Goal: Find specific page/section: Find specific page/section

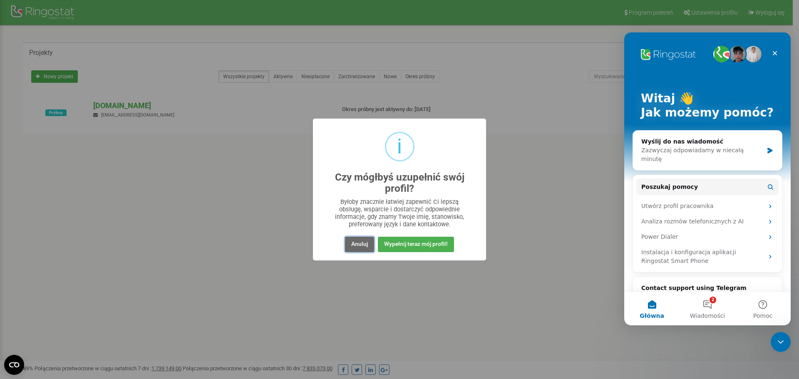
click at [359, 242] on button "Anuluj" at bounding box center [359, 244] width 29 height 15
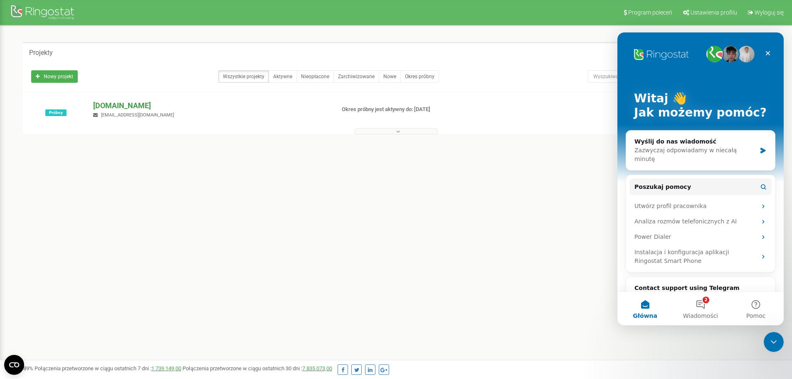
click at [123, 106] on p "[DOMAIN_NAME]" at bounding box center [210, 105] width 235 height 11
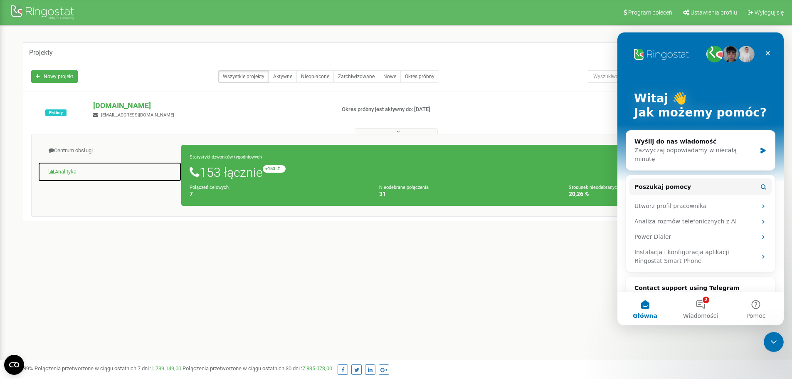
click at [61, 174] on link "Analityka" at bounding box center [110, 172] width 144 height 20
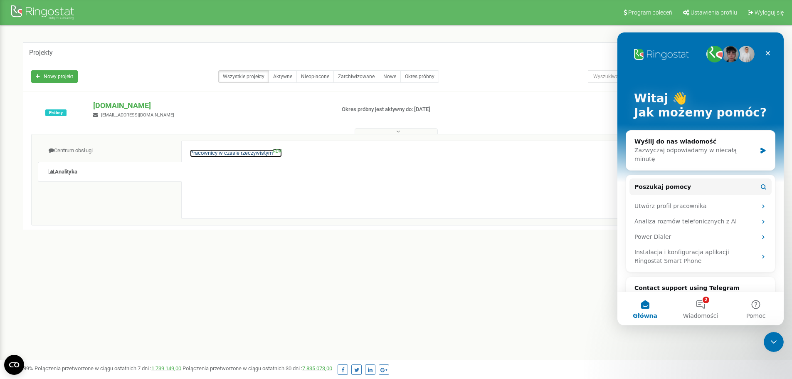
click at [205, 156] on link "Pracownicy w czasie rzeczywistym NEW" at bounding box center [236, 153] width 92 height 8
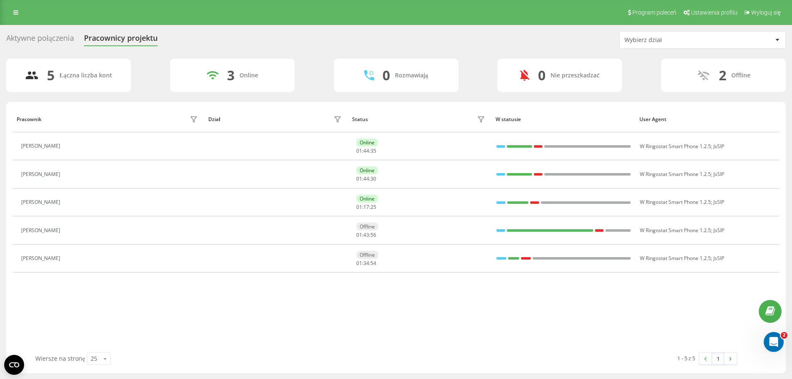
click at [30, 38] on div "Aktywne połączenia" at bounding box center [40, 40] width 68 height 13
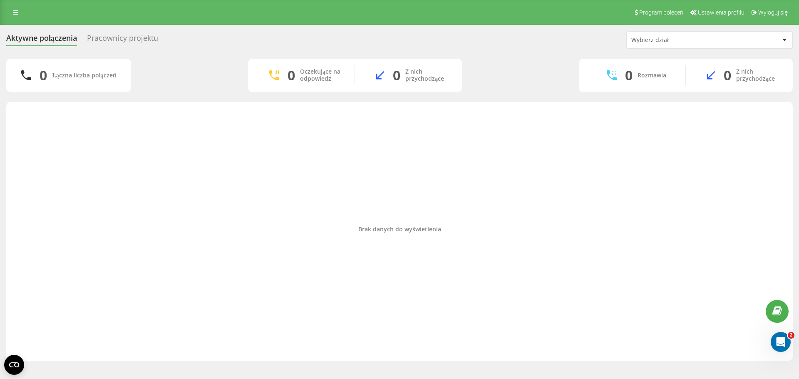
click at [101, 38] on div "Pracownicy projektu" at bounding box center [122, 40] width 71 height 13
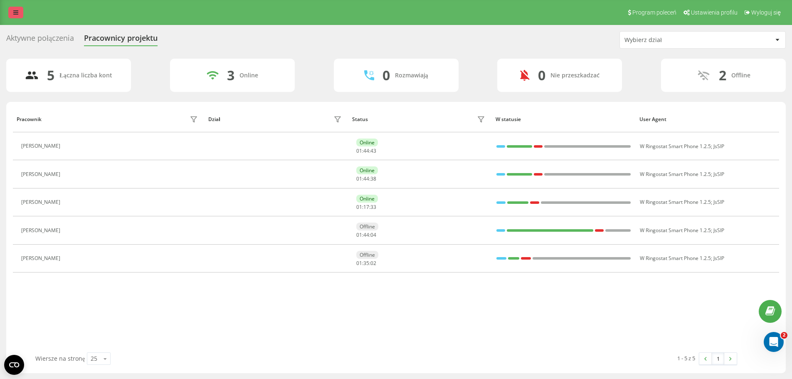
drag, startPoint x: 0, startPoint y: 0, endPoint x: 15, endPoint y: 12, distance: 19.5
click at [15, 12] on icon at bounding box center [15, 13] width 5 height 6
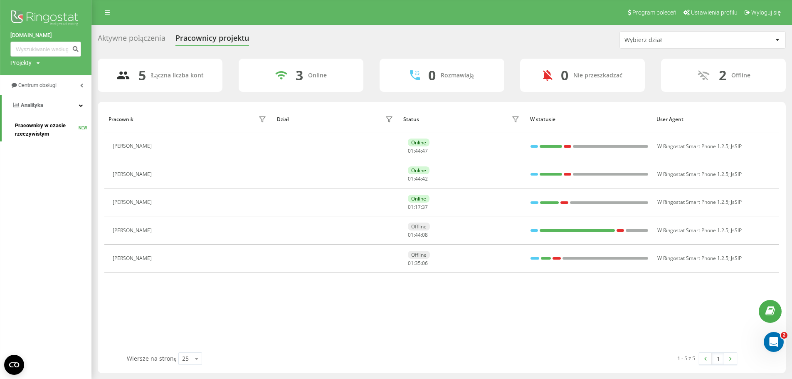
click at [51, 125] on span "Pracownicy w czasie rzeczywistym" at bounding box center [47, 129] width 64 height 17
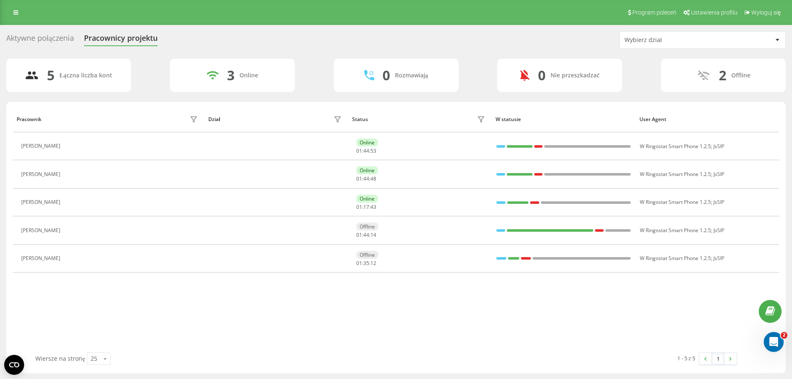
click at [27, 40] on div "Aktywne połączenia" at bounding box center [40, 40] width 68 height 13
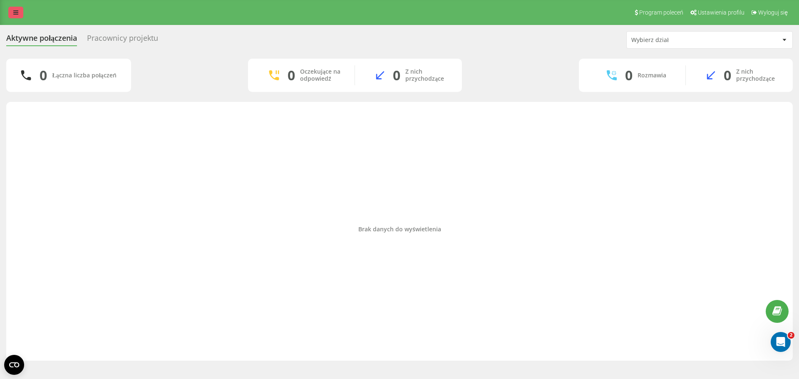
click at [18, 12] on icon at bounding box center [15, 13] width 5 height 6
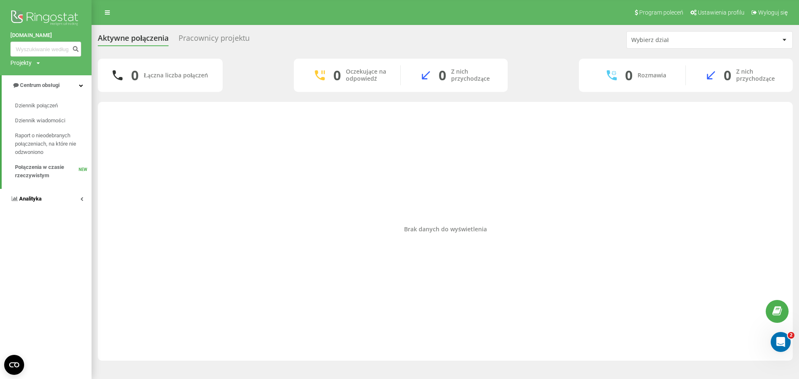
click at [75, 198] on link "Analityka" at bounding box center [46, 199] width 92 height 20
click at [35, 130] on span "Pracownicy w czasie rzeczywistym" at bounding box center [46, 129] width 63 height 17
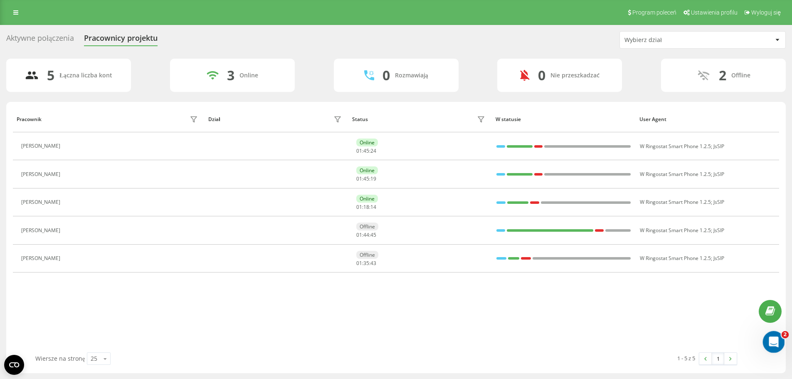
click at [776, 341] on icon "Otwórz komunikator Intercom" at bounding box center [773, 341] width 14 height 14
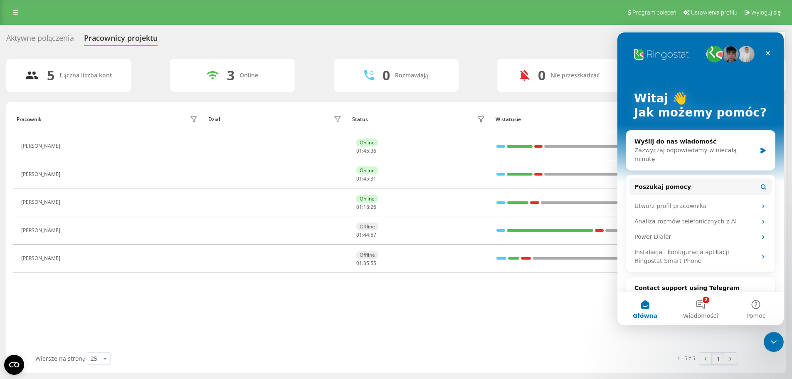
click at [42, 35] on div "Aktywne połączenia" at bounding box center [40, 40] width 68 height 13
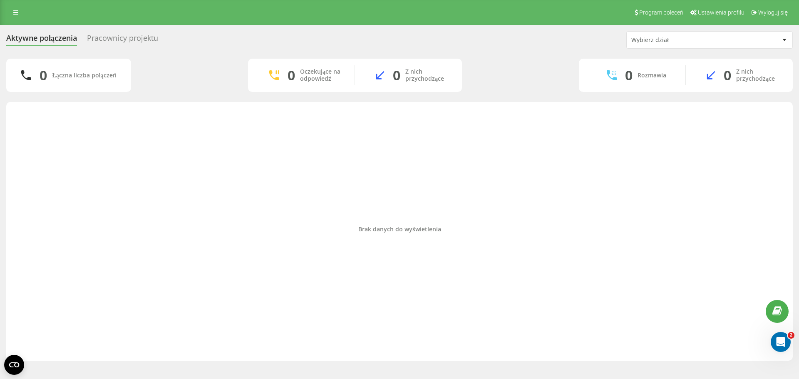
click at [111, 37] on div "Pracownicy projektu" at bounding box center [122, 40] width 71 height 13
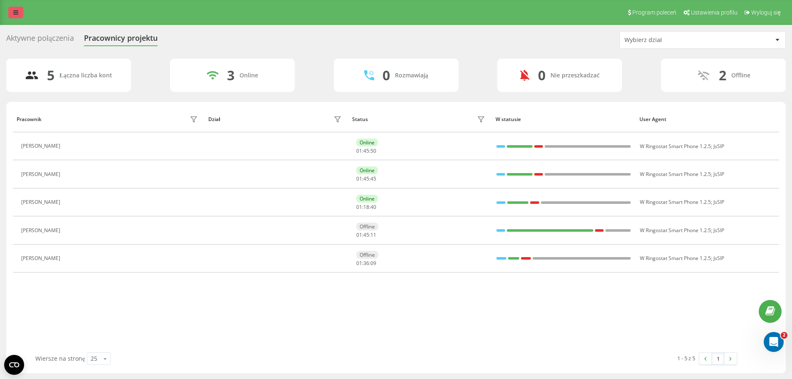
click at [13, 12] on icon at bounding box center [15, 13] width 5 height 6
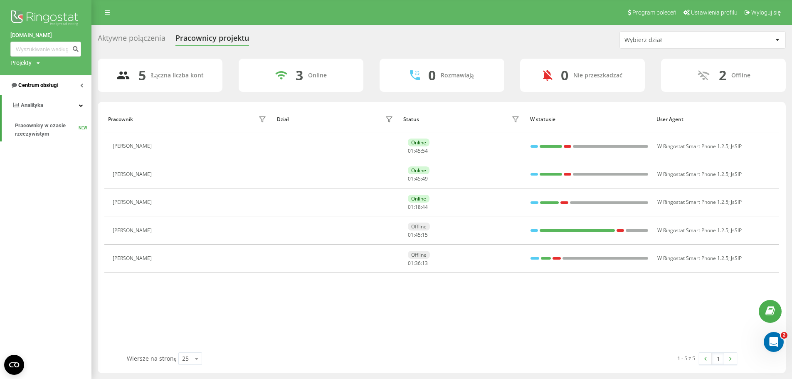
click at [83, 84] on icon at bounding box center [81, 85] width 3 height 4
click at [80, 199] on icon at bounding box center [81, 199] width 3 height 4
click at [80, 84] on icon at bounding box center [81, 85] width 3 height 4
click at [45, 106] on span "Dziennik połączeń" at bounding box center [37, 105] width 44 height 8
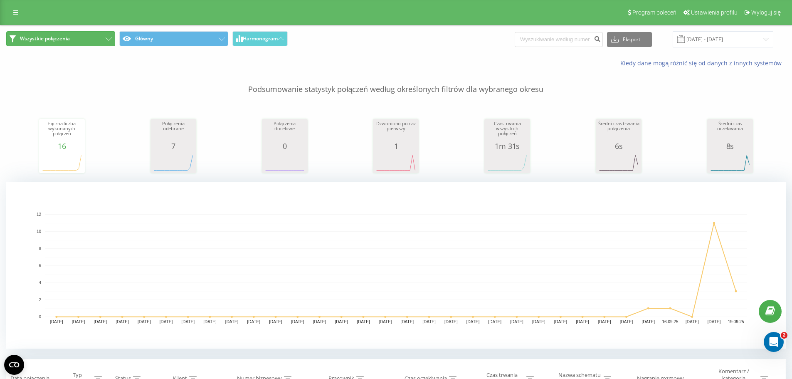
click at [54, 40] on span "Wszystkie połączenia" at bounding box center [45, 38] width 50 height 7
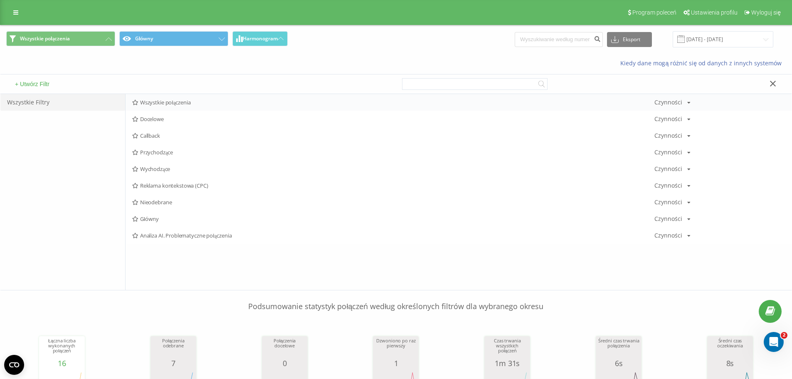
click at [153, 104] on span "Wszystkie połączenia" at bounding box center [393, 102] width 522 height 6
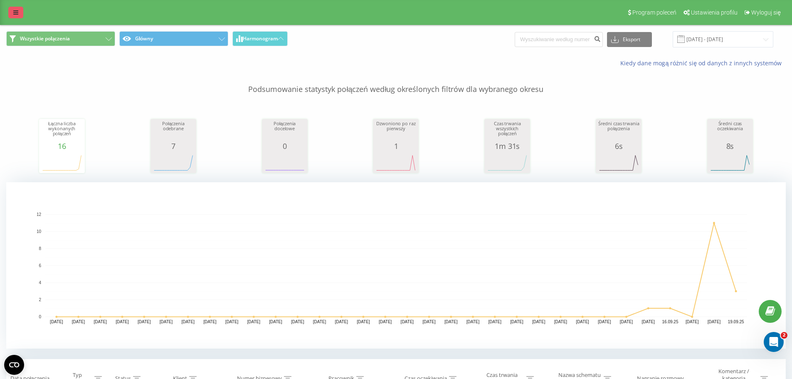
click at [15, 15] on link at bounding box center [15, 13] width 15 height 12
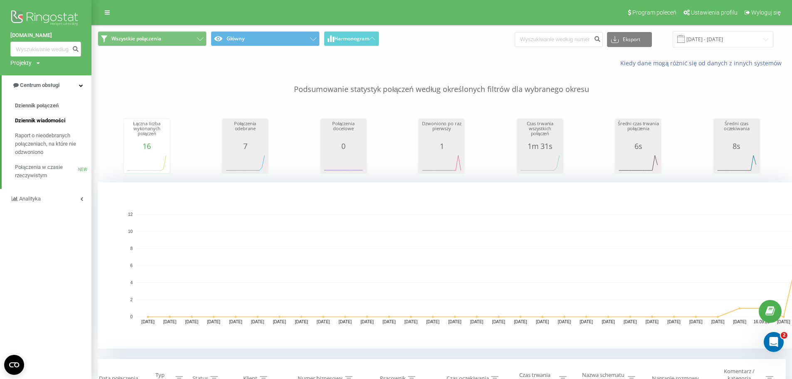
click at [54, 119] on span "Dziennik wiadomości" at bounding box center [40, 120] width 50 height 8
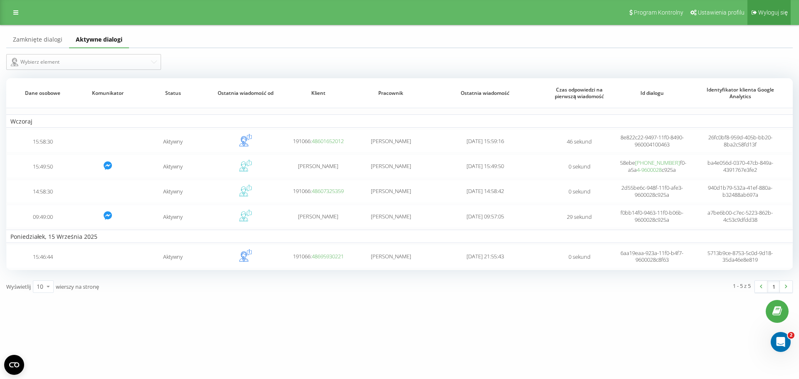
click at [778, 14] on font "Wyloguj się" at bounding box center [773, 12] width 30 height 7
